Goal: Information Seeking & Learning: Learn about a topic

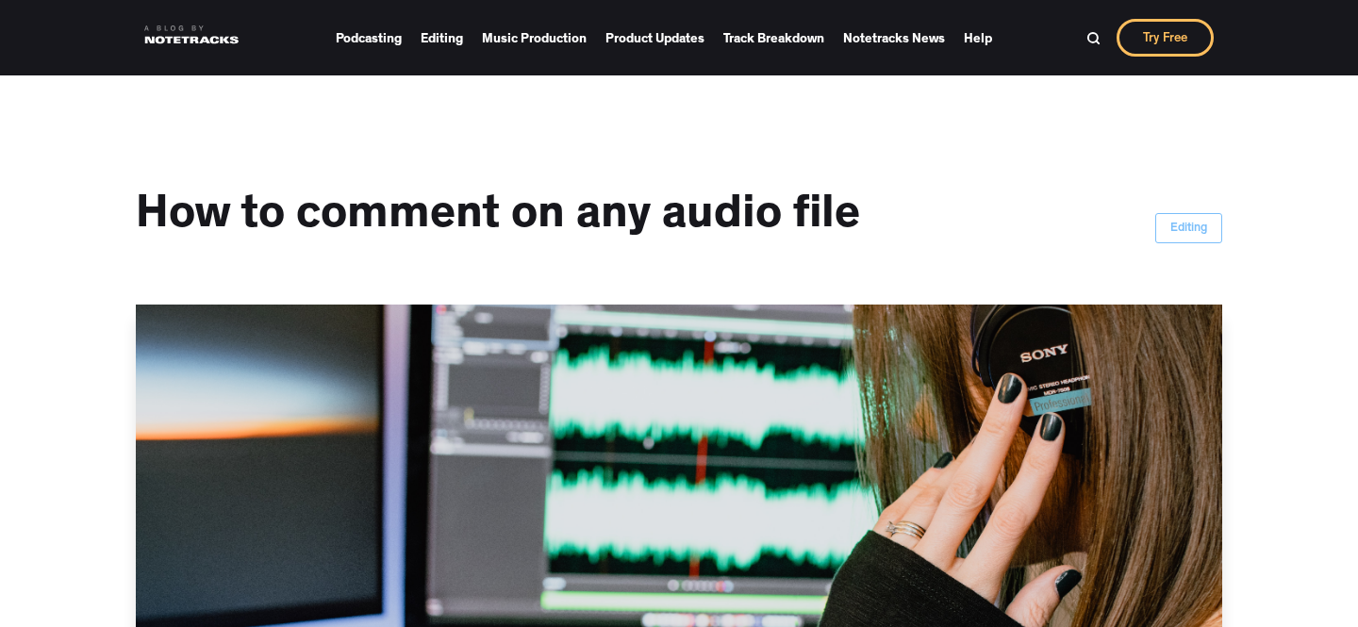
click at [166, 35] on link at bounding box center [191, 35] width 94 height 38
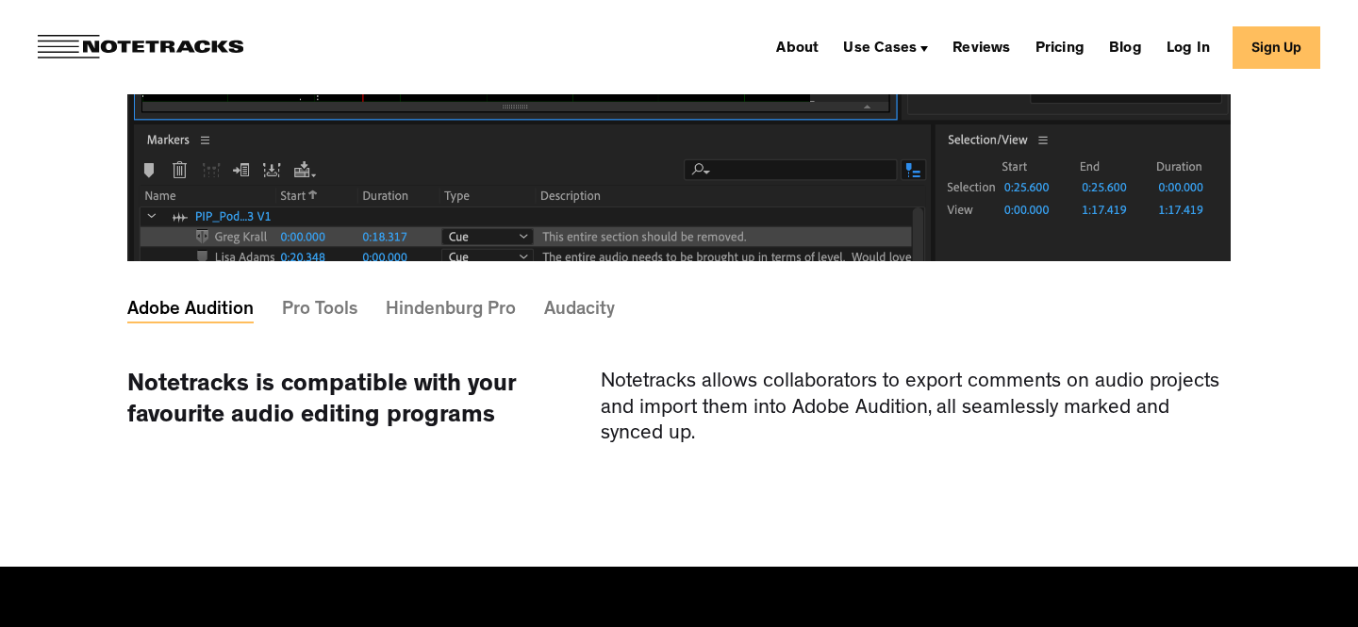
scroll to position [5848, 0]
